Goal: Navigation & Orientation: Find specific page/section

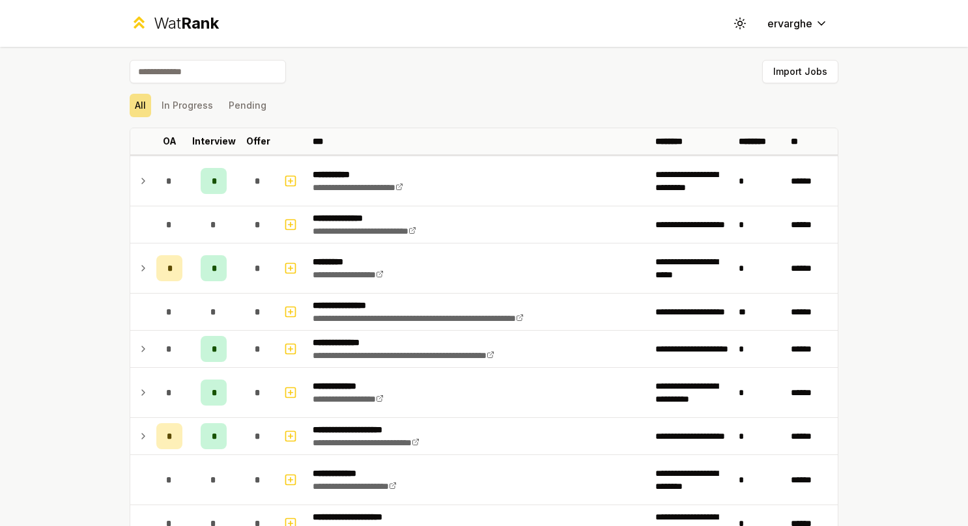
scroll to position [2418, 0]
click at [173, 27] on div "Wat Rank" at bounding box center [186, 23] width 65 height 21
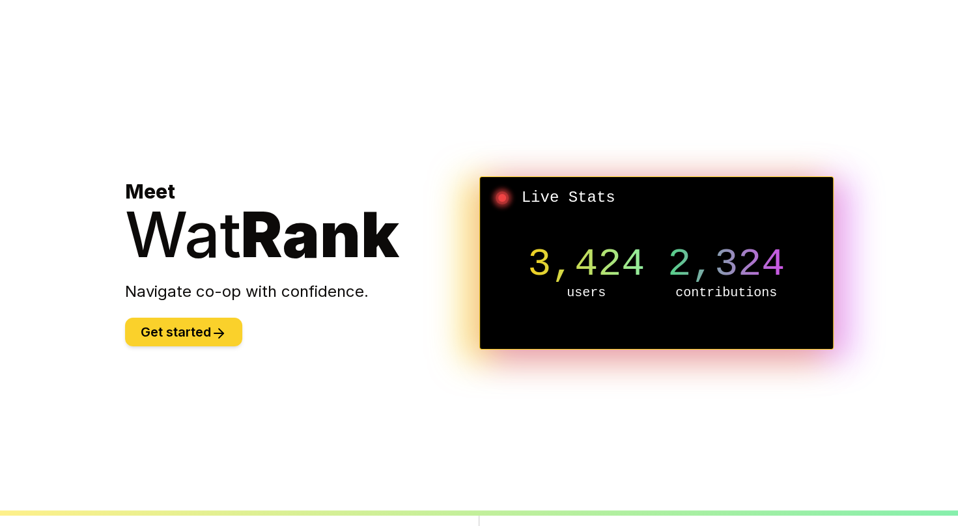
click at [206, 321] on button "Get started" at bounding box center [183, 332] width 117 height 29
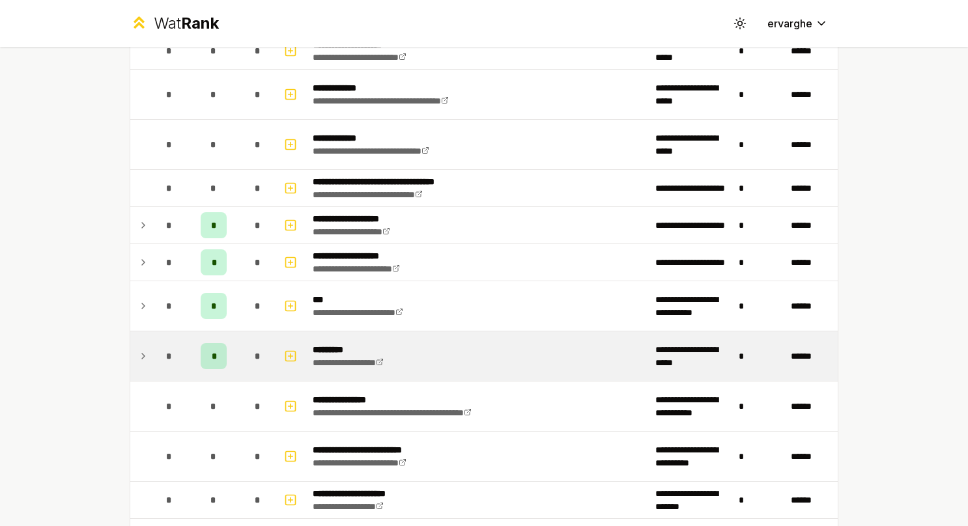
scroll to position [521, 0]
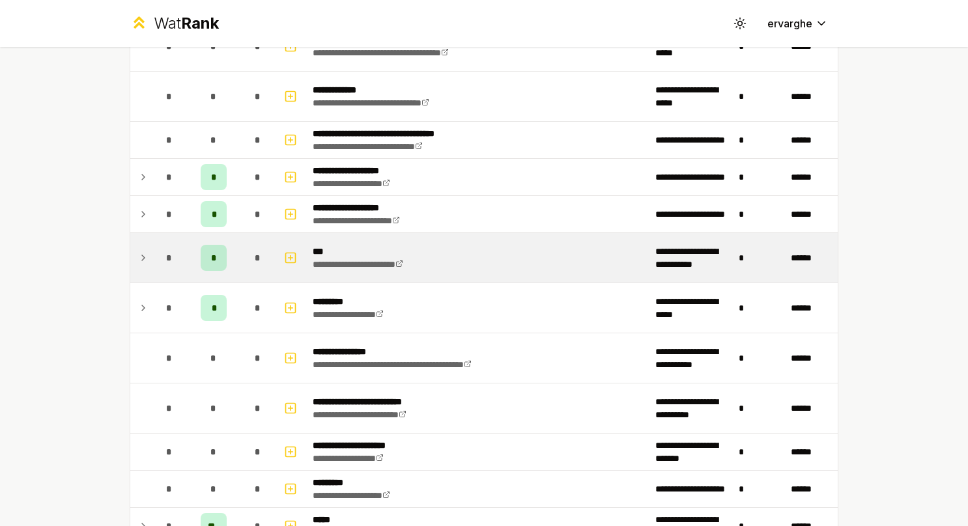
click at [130, 256] on td at bounding box center [140, 258] width 21 height 50
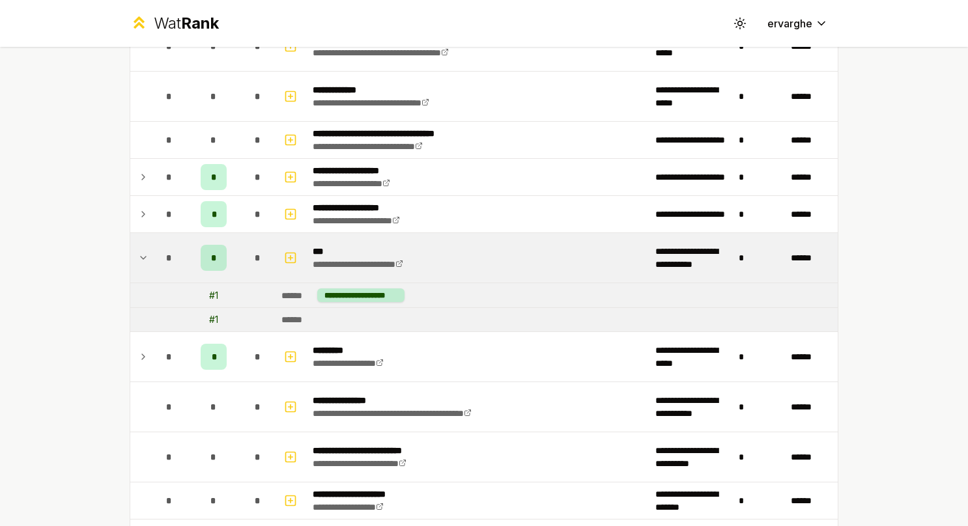
click at [130, 256] on td at bounding box center [140, 258] width 21 height 50
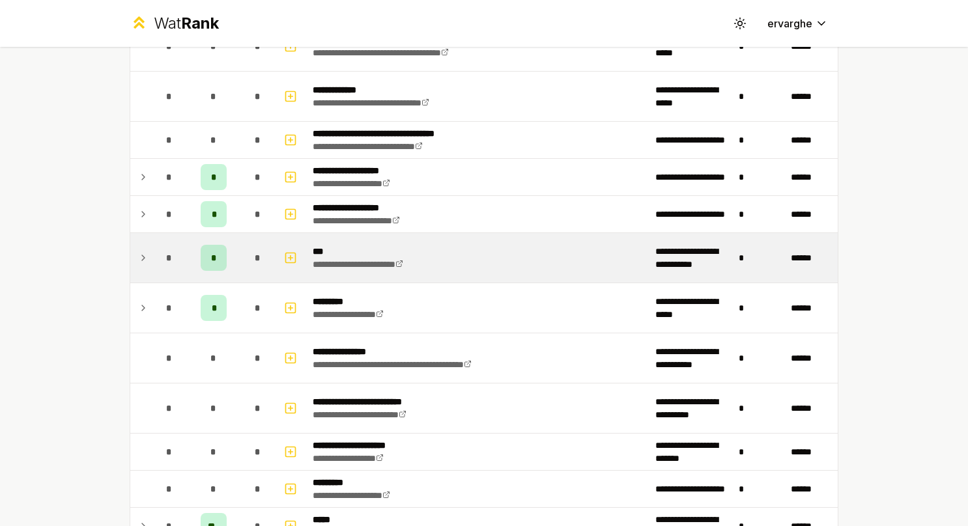
scroll to position [586, 0]
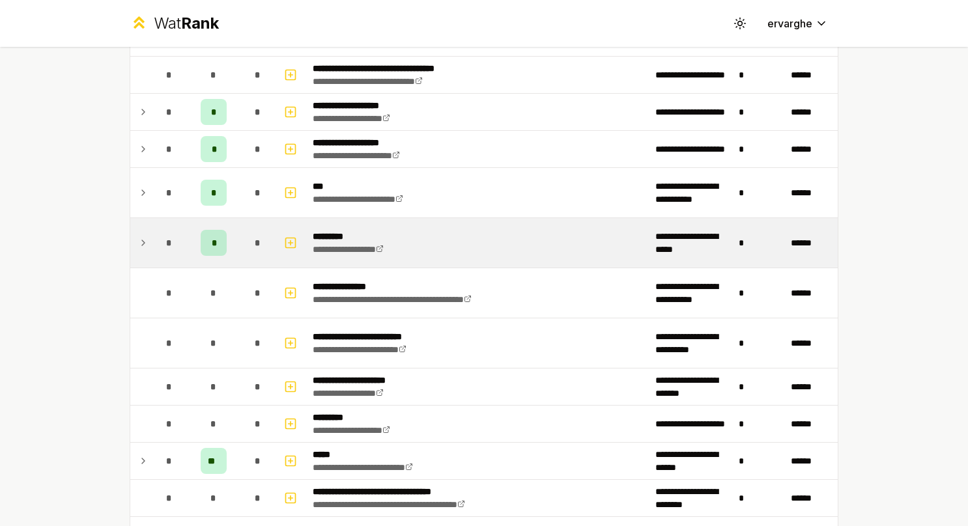
click at [138, 242] on icon at bounding box center [143, 243] width 10 height 16
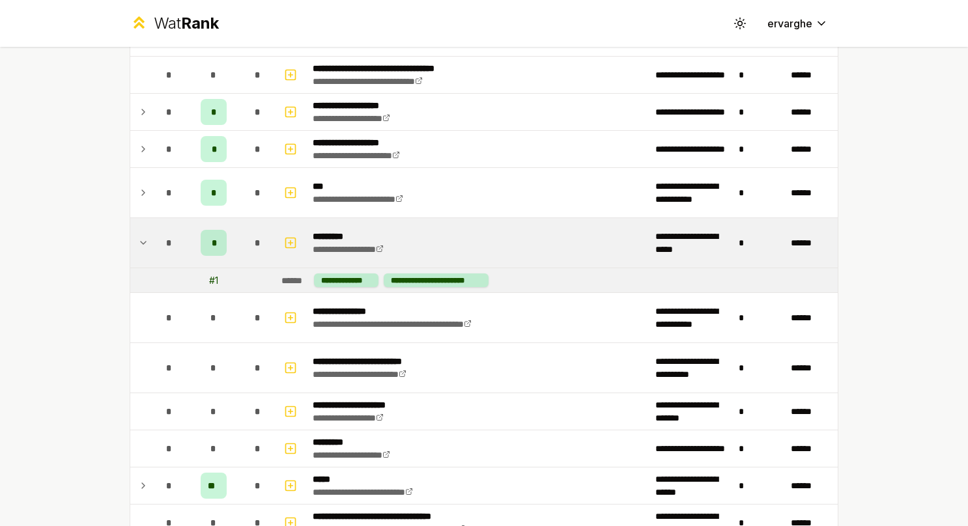
click at [138, 242] on icon at bounding box center [143, 243] width 10 height 16
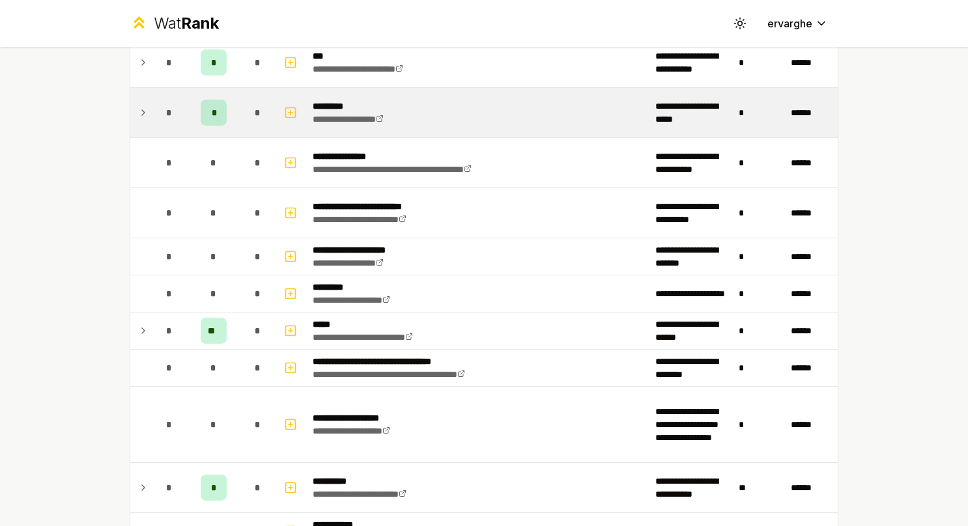
scroll to position [782, 0]
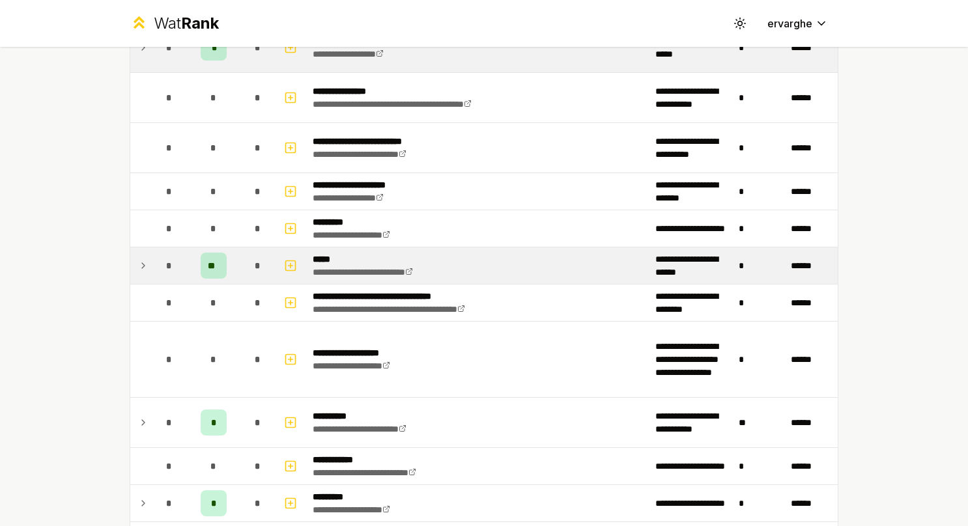
click at [142, 263] on icon at bounding box center [143, 265] width 3 height 5
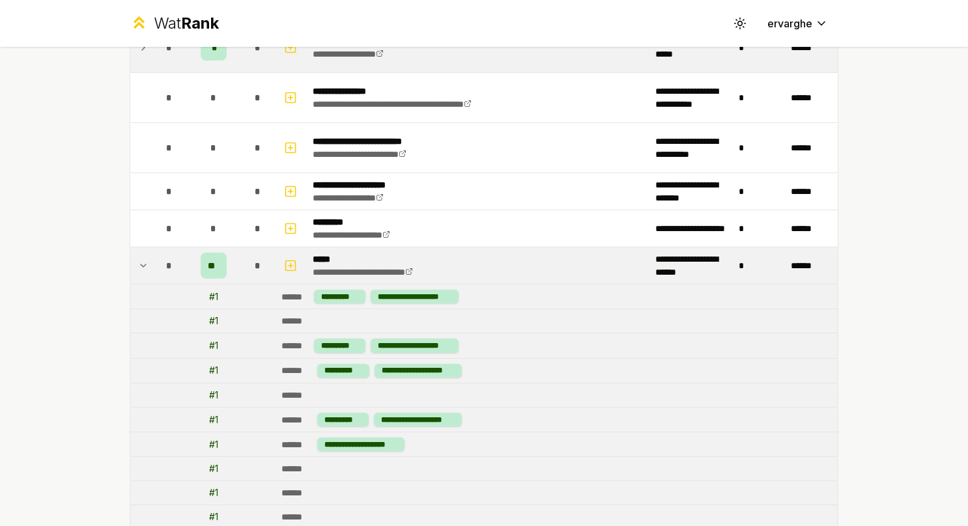
click at [139, 258] on icon at bounding box center [143, 266] width 10 height 16
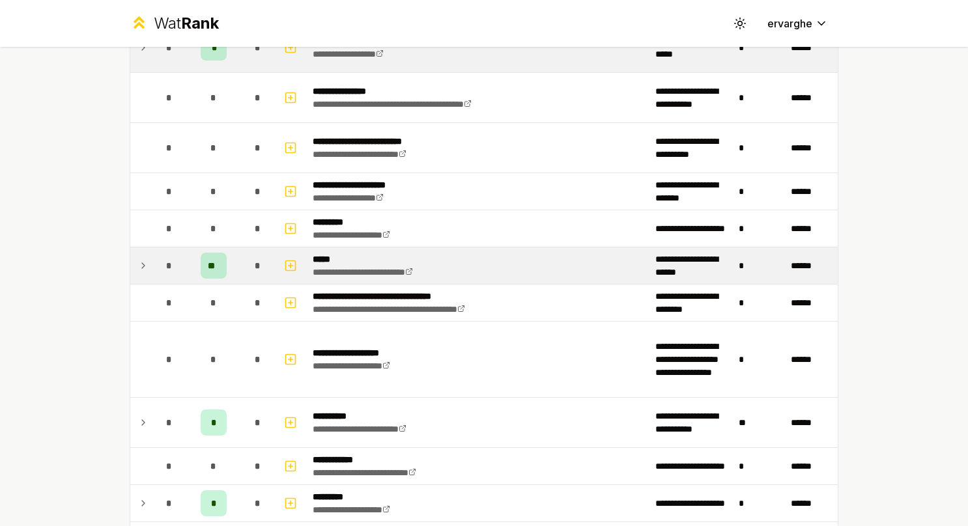
scroll to position [912, 0]
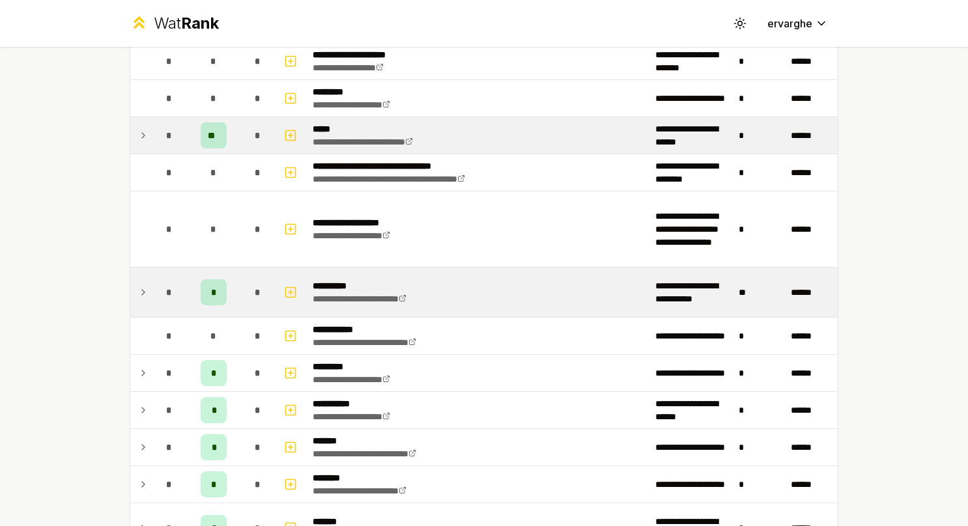
click at [139, 285] on icon at bounding box center [143, 293] width 10 height 16
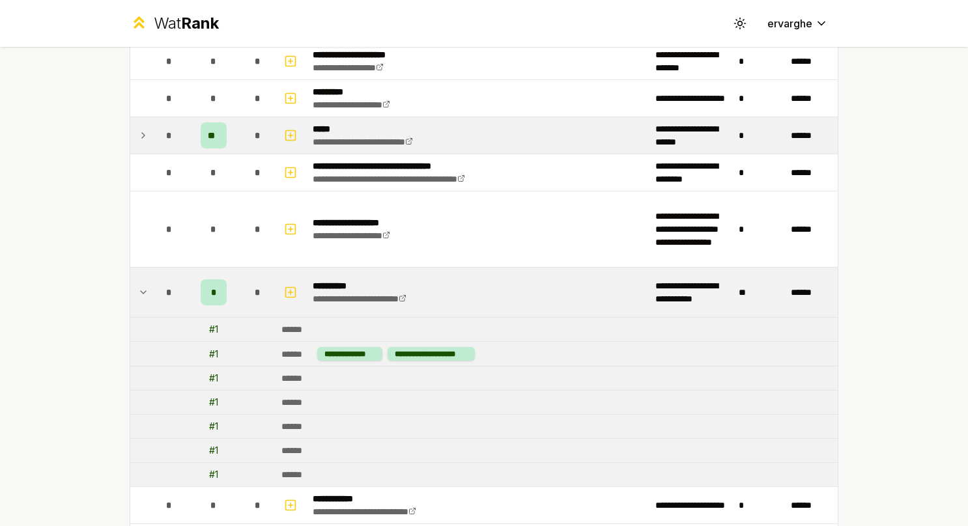
click at [138, 285] on icon at bounding box center [143, 293] width 10 height 16
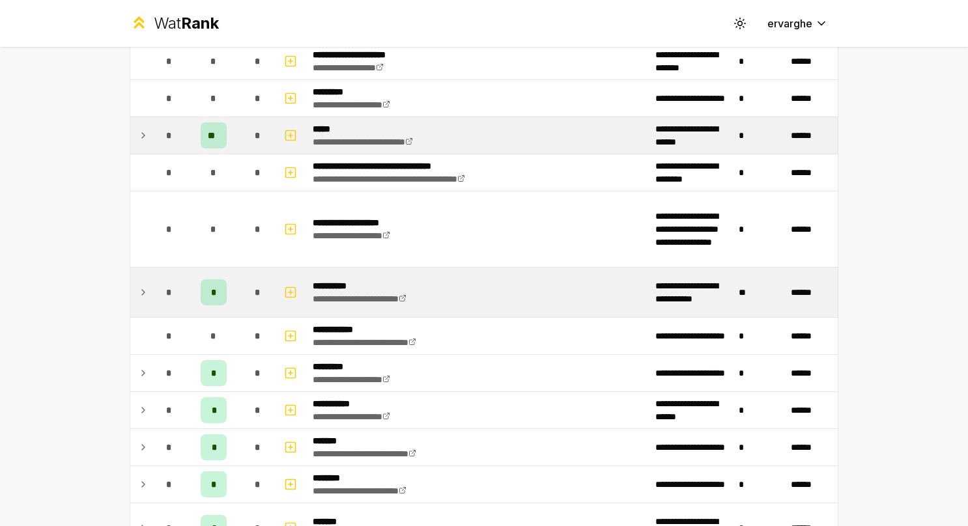
scroll to position [1042, 0]
